Goal: Task Accomplishment & Management: Complete application form

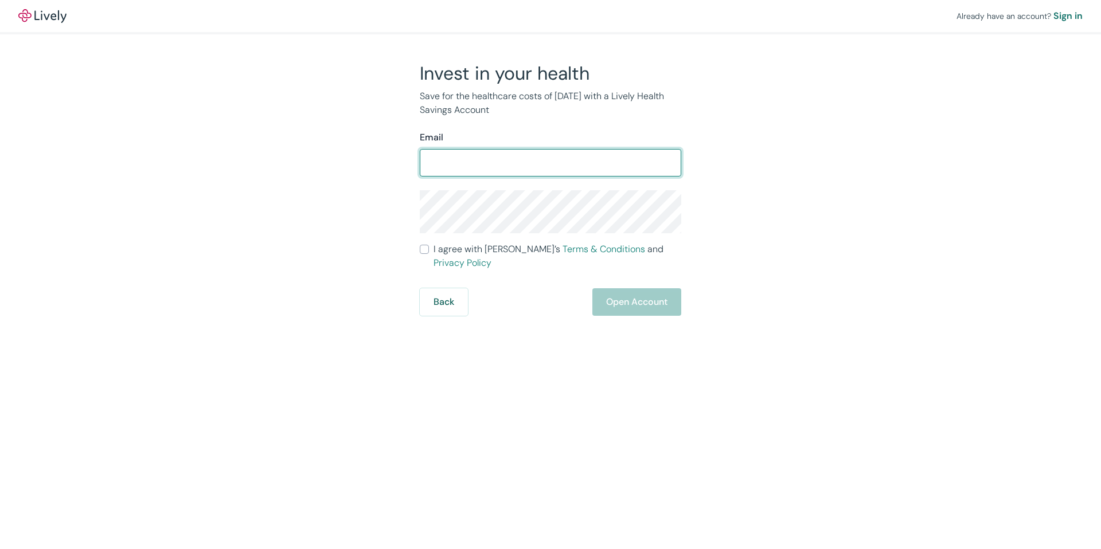
click at [540, 165] on input "Email" at bounding box center [550, 162] width 261 height 23
click at [853, 143] on div "Already have an account? Sign in Invest in your health Save for the healthcare …" at bounding box center [550, 158] width 1101 height 316
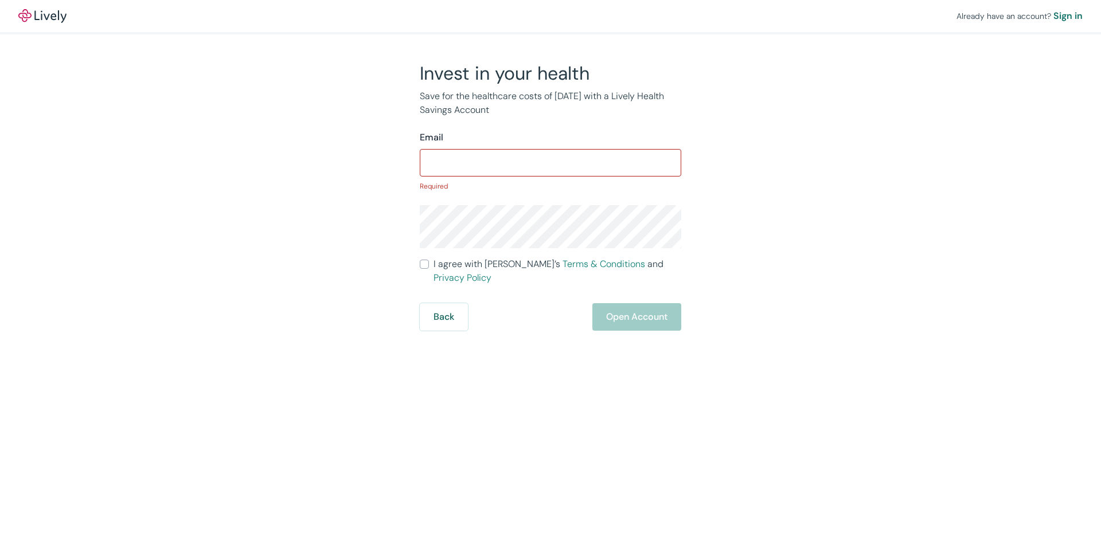
click at [774, 206] on div "Invest in your health Save for the healthcare costs of [DATE] with a Lively Hea…" at bounding box center [543, 196] width 550 height 269
click at [547, 169] on input "Email" at bounding box center [550, 162] width 261 height 23
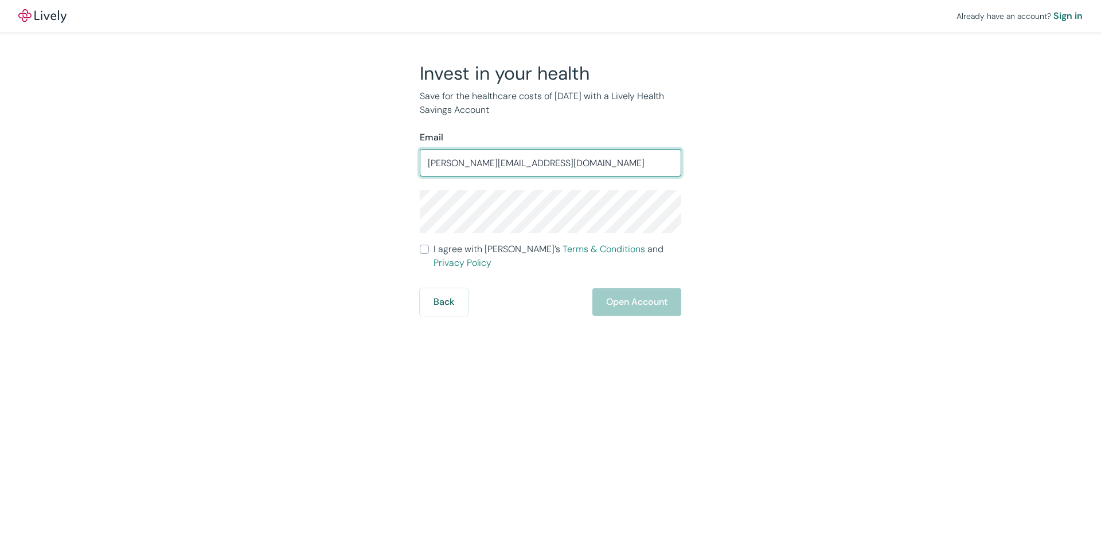
type input "[PERSON_NAME][EMAIL_ADDRESS][DOMAIN_NAME]"
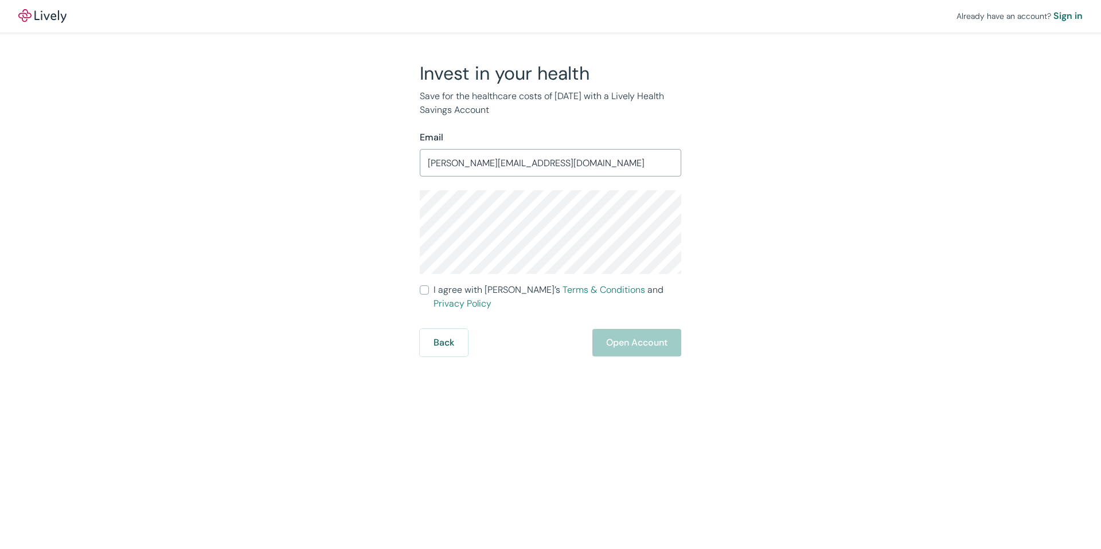
click at [724, 245] on div "Invest in your health Save for the healthcare costs of [DATE] with a Lively Hea…" at bounding box center [543, 209] width 550 height 295
click at [823, 228] on div "Invest in your health Save for the healthcare costs of [DATE] with a Lively Hea…" at bounding box center [550, 209] width 550 height 295
click at [731, 249] on div "Invest in your health Save for the healthcare costs of [DATE] with a Lively Hea…" at bounding box center [543, 209] width 550 height 295
click at [839, 64] on div "Already have an account? Sign in Invest in your health Save for the healthcare …" at bounding box center [550, 178] width 1101 height 357
click at [809, 103] on div "Invest in your health Save for the healthcare costs of [DATE] with a Lively Hea…" at bounding box center [543, 209] width 550 height 295
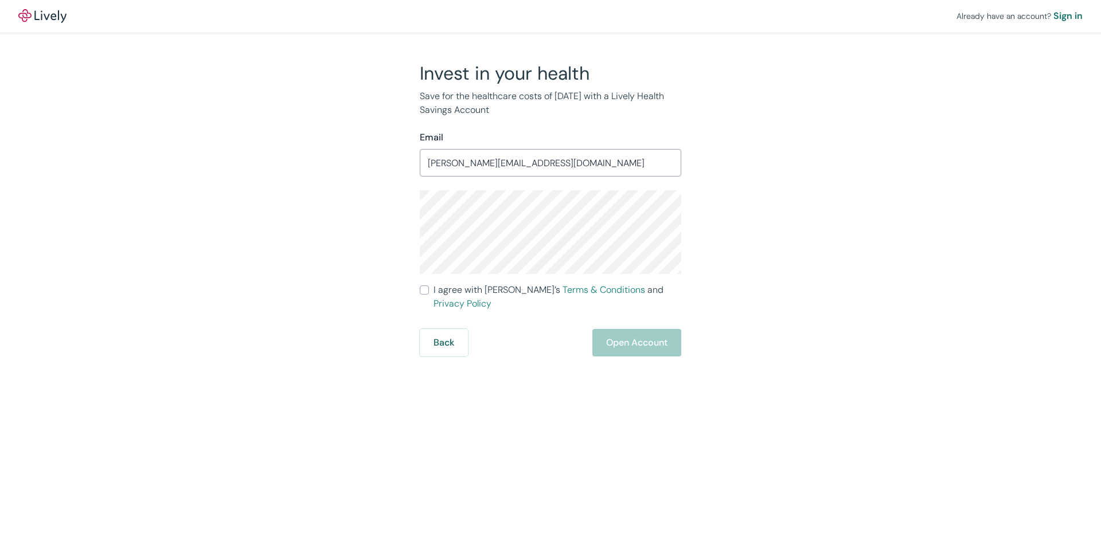
click at [806, 120] on div "Invest in your health Save for the healthcare costs of [DATE] with a Lively Hea…" at bounding box center [543, 209] width 550 height 295
click at [773, 54] on div "Already have an account? Sign in Invest in your health Save for the healthcare …" at bounding box center [550, 178] width 1101 height 357
